Goal: Information Seeking & Learning: Learn about a topic

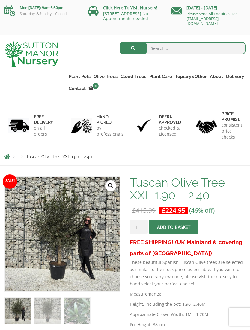
click at [0, 0] on link "Gnarled Olive Trees (Bella Range)" at bounding box center [0, 0] width 0 height 0
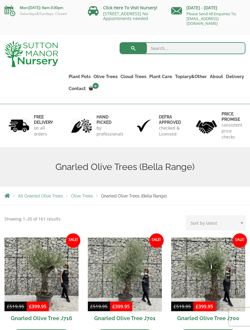
click at [105, 71] on ul "Plant Pots Resin Bonded Pots The Amalfi Pots The Milan Pots The Capri Pots The …" at bounding box center [156, 78] width 178 height 39
click at [0, 0] on link "Gnarled Olive Trees (Grande Range)" at bounding box center [0, 0] width 0 height 0
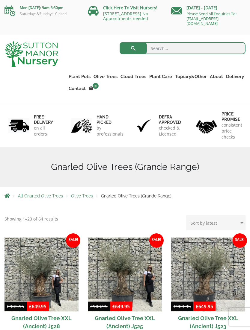
click at [0, 0] on link "Gnarled Olive Trees (Bella Range)" at bounding box center [0, 0] width 0 height 0
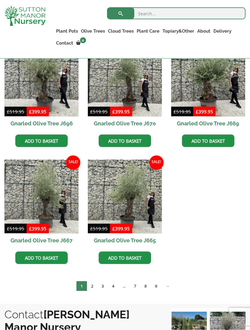
scroll to position [340, 0]
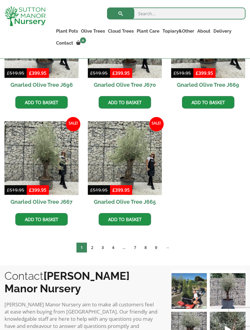
click at [95, 248] on link "2" at bounding box center [92, 248] width 10 height 10
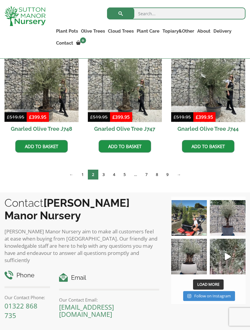
scroll to position [417, 0]
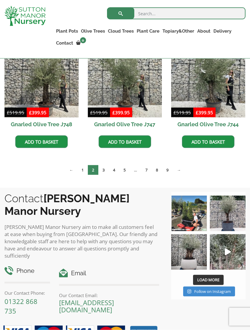
click at [106, 170] on link "3" at bounding box center [103, 170] width 10 height 10
